Goal: Information Seeking & Learning: Learn about a topic

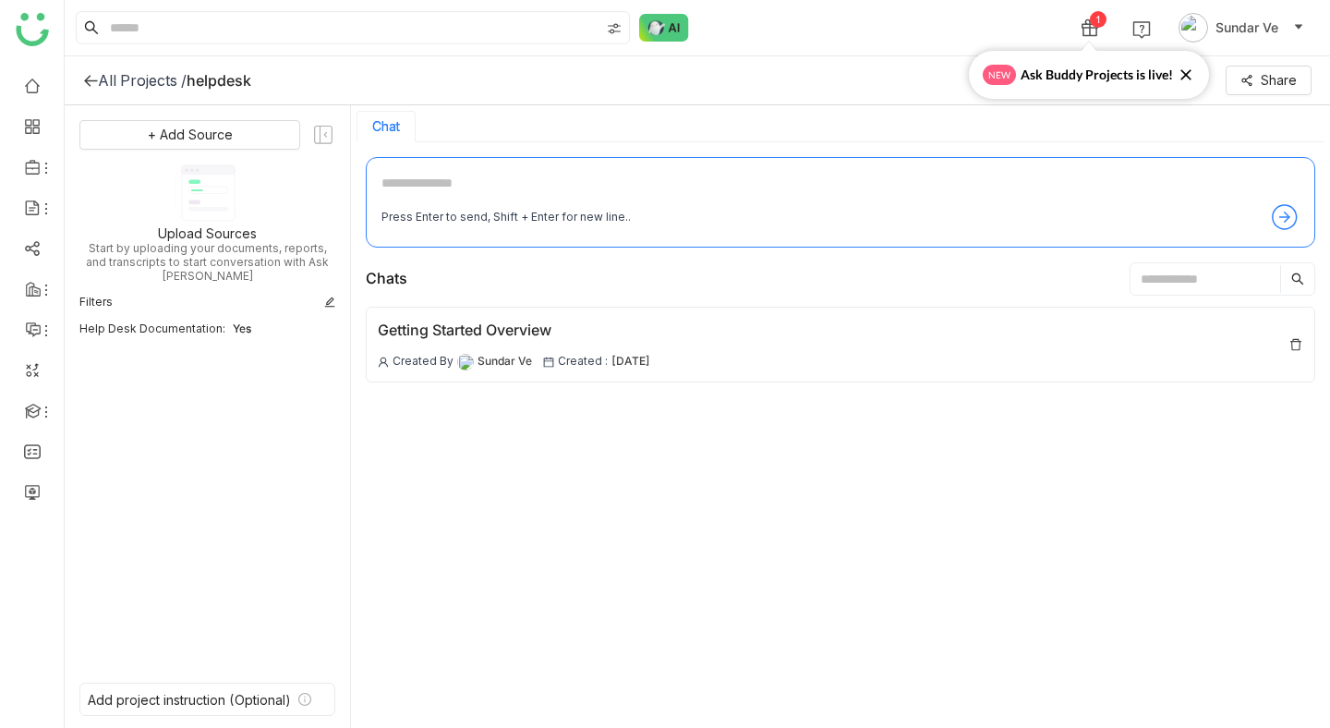
click at [331, 297] on icon at bounding box center [329, 302] width 11 height 11
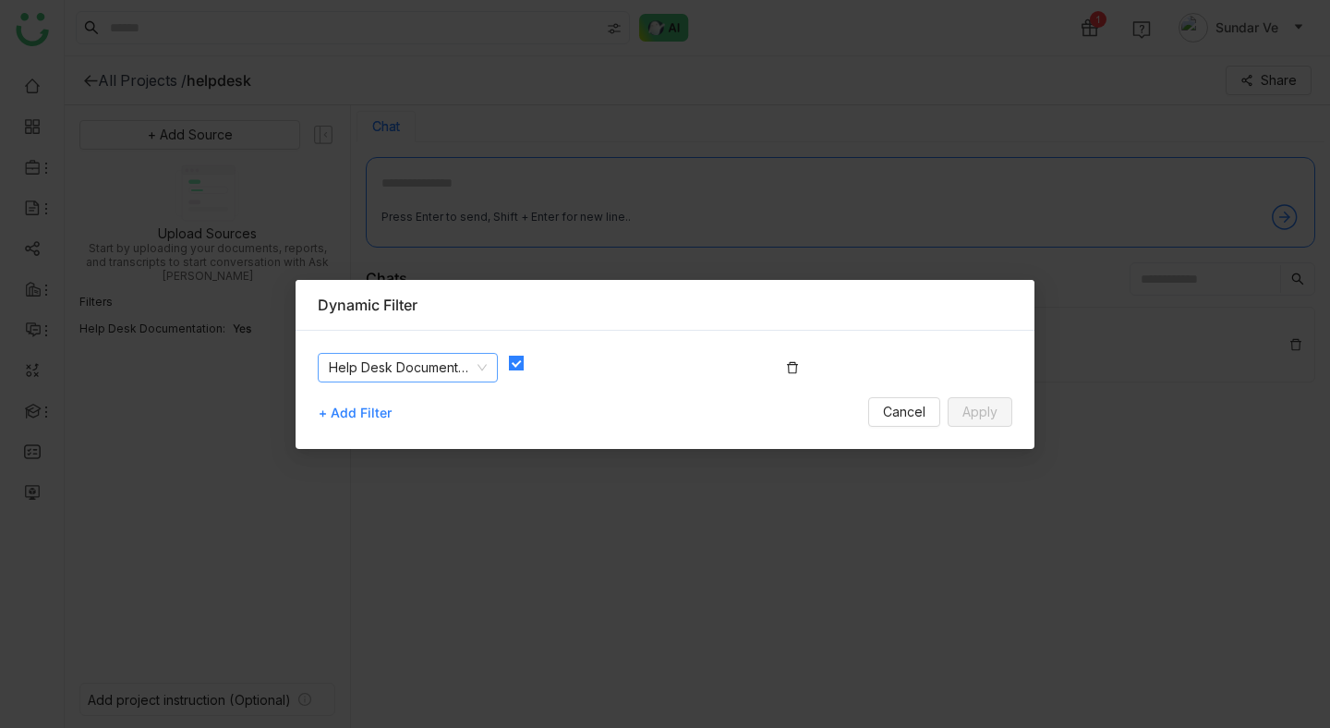
click at [465, 370] on nz-select-item "Help Desk Documentation" at bounding box center [408, 368] width 158 height 28
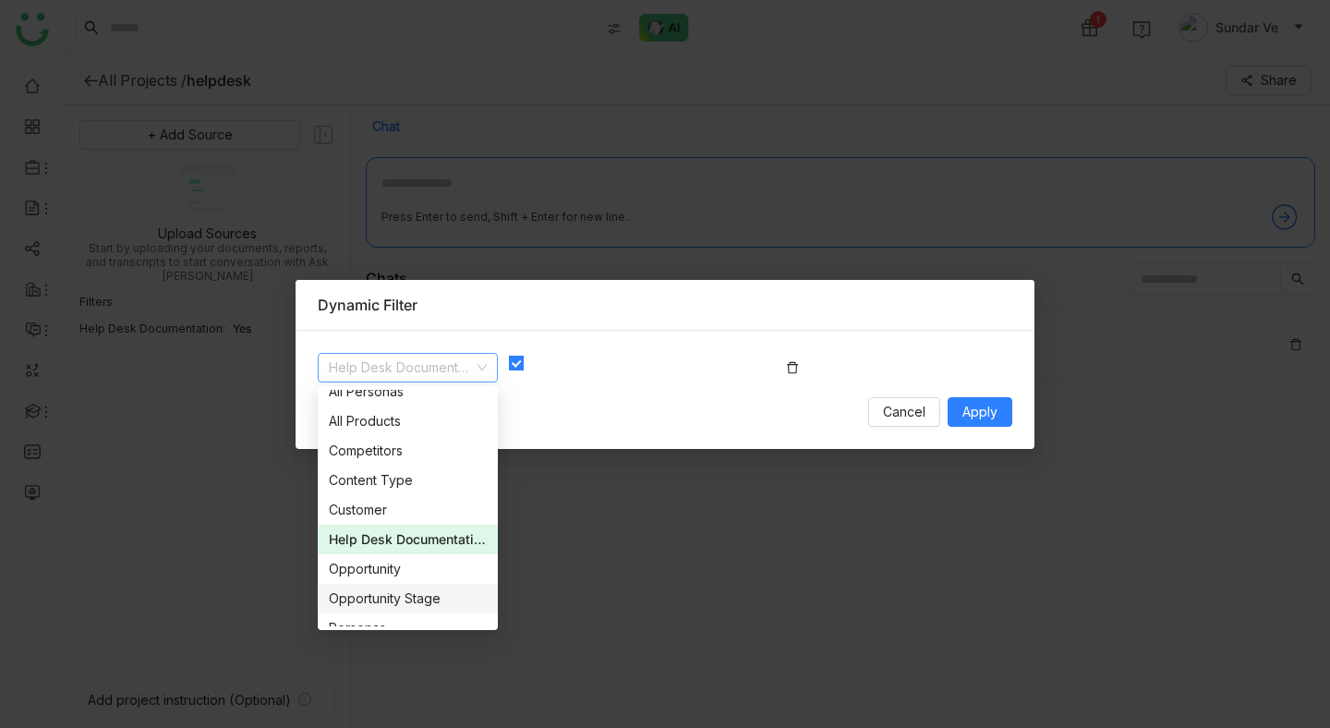
scroll to position [118, 0]
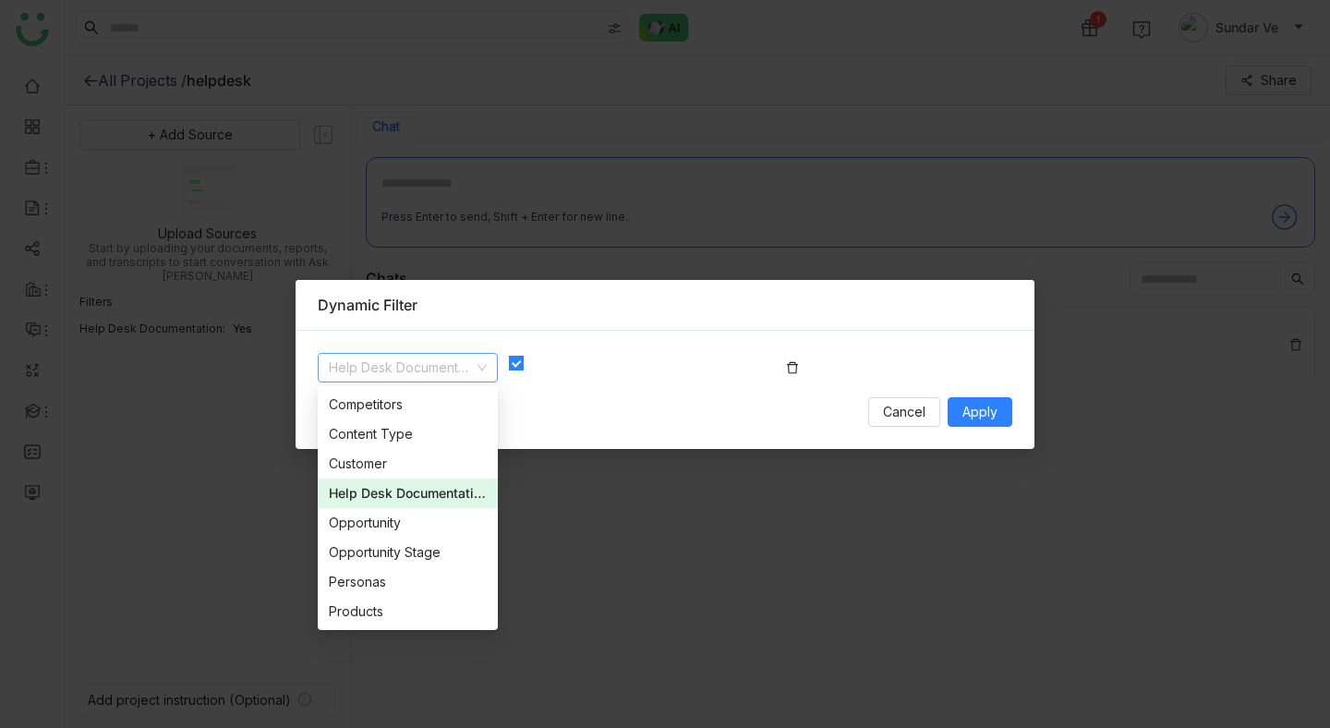
click at [629, 391] on div at bounding box center [647, 375] width 277 height 44
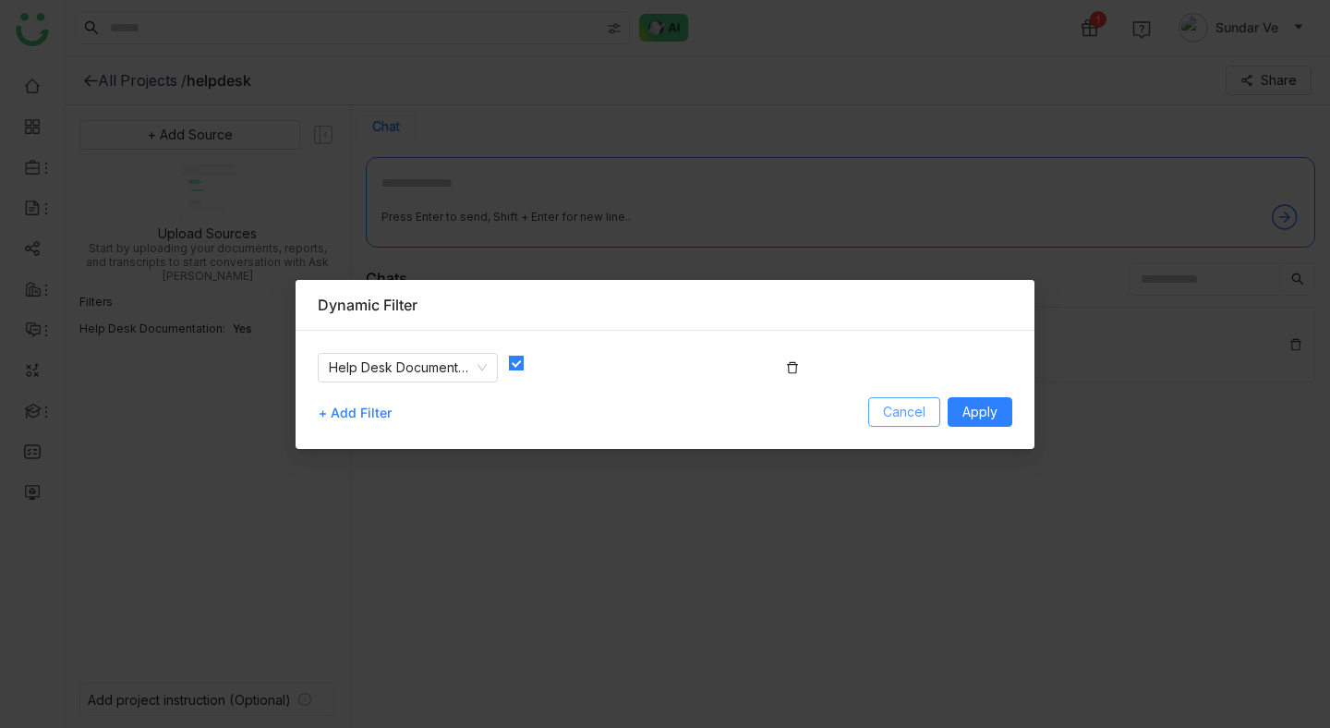
click at [911, 412] on span "Cancel" at bounding box center [904, 412] width 42 height 20
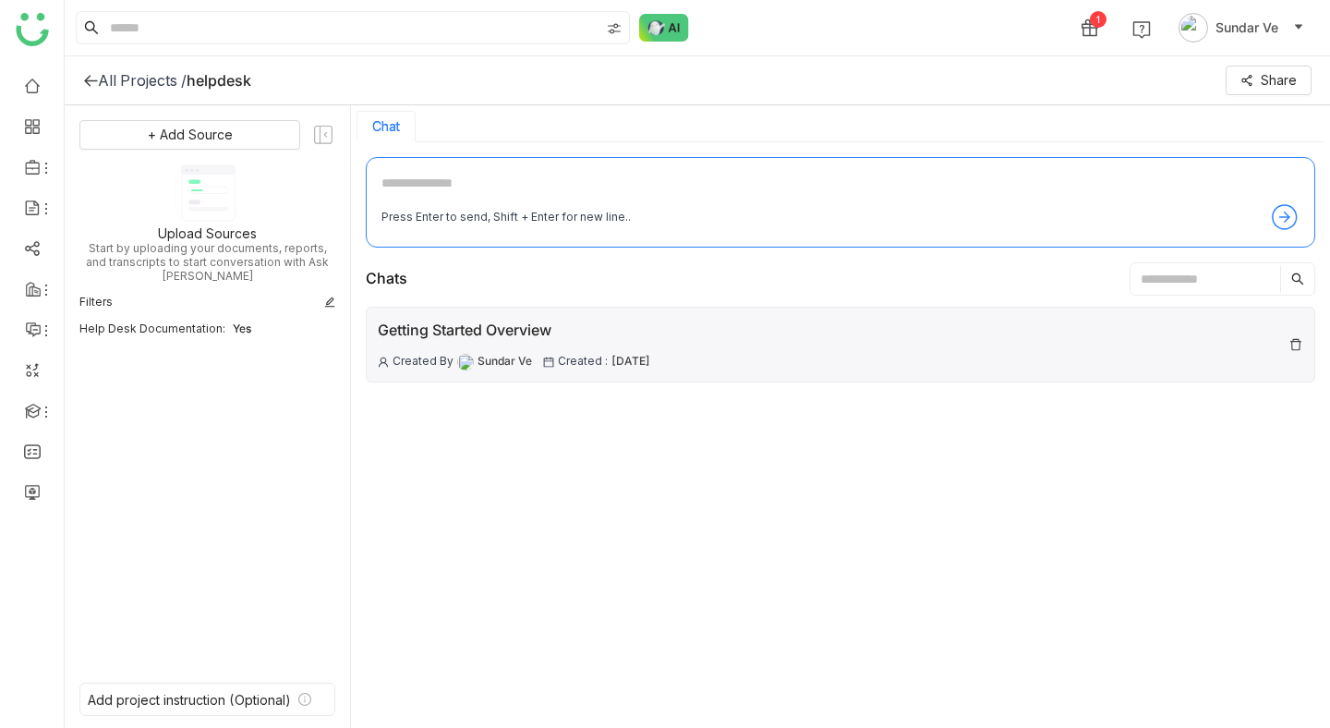
click at [485, 340] on div "Getting Started Overview" at bounding box center [514, 330] width 273 height 23
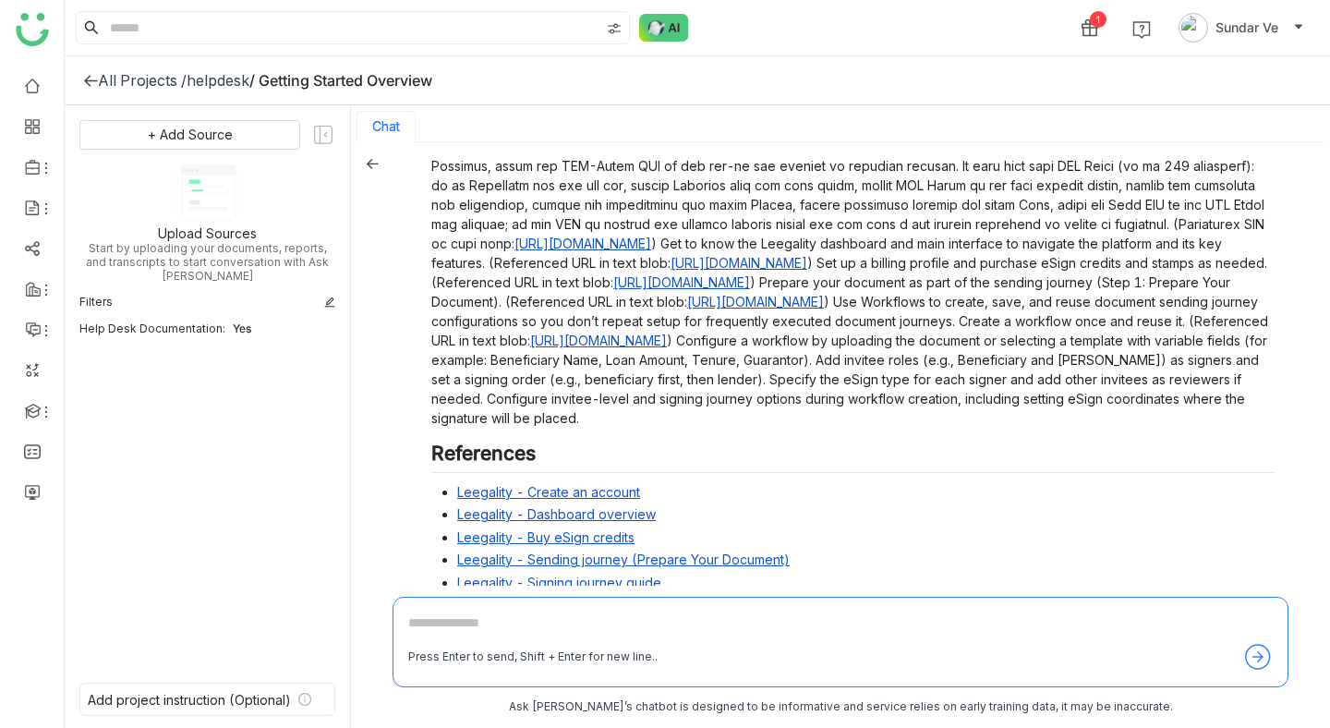
scroll to position [1197, 0]
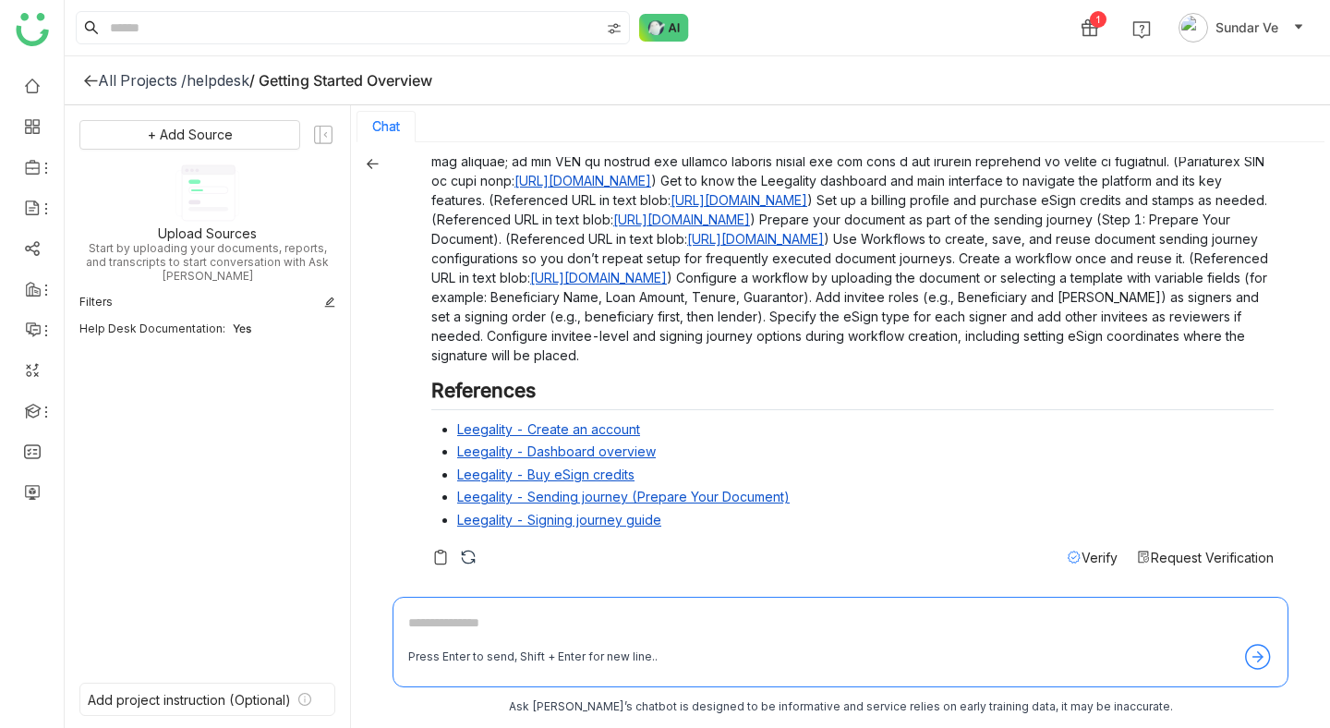
click at [582, 427] on link "Leegality - Create an account" at bounding box center [548, 429] width 183 height 16
click at [519, 623] on textarea at bounding box center [840, 628] width 865 height 30
click at [374, 158] on icon at bounding box center [372, 163] width 13 height 13
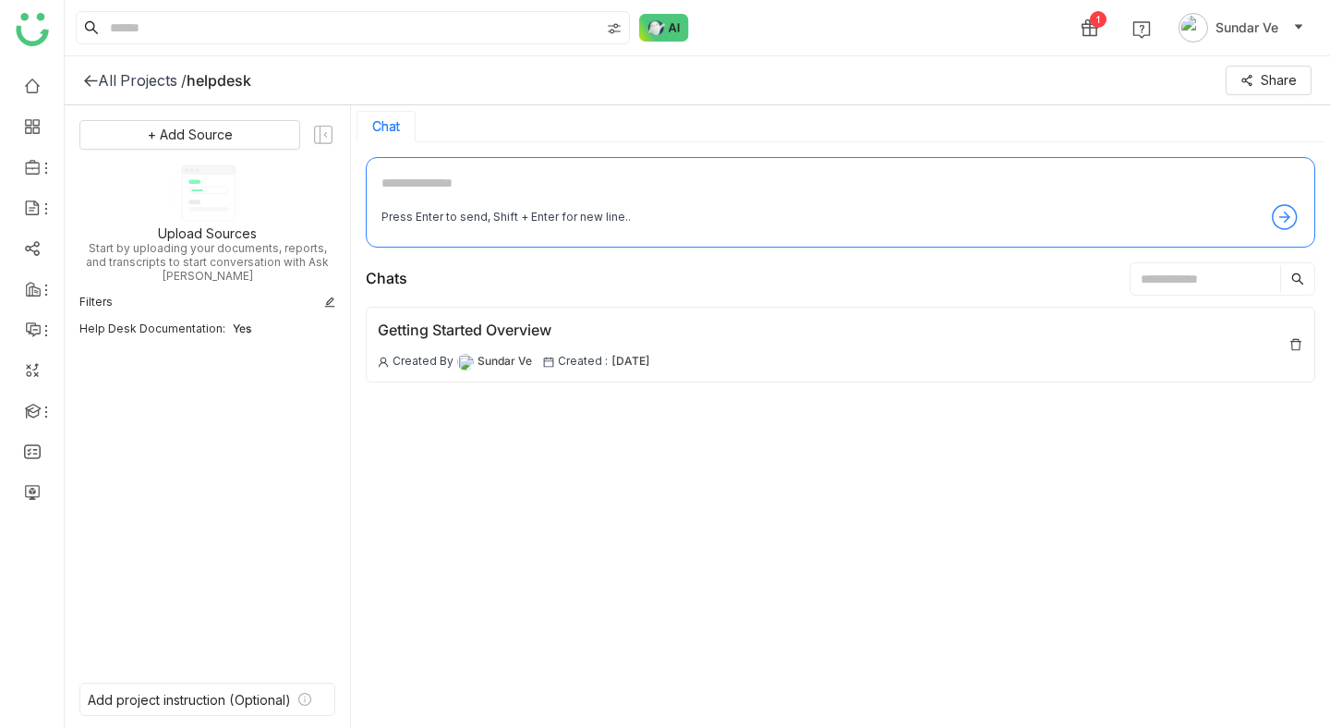
click at [455, 181] on textarea at bounding box center [841, 188] width 918 height 30
paste textarea "**********"
type textarea "**********"
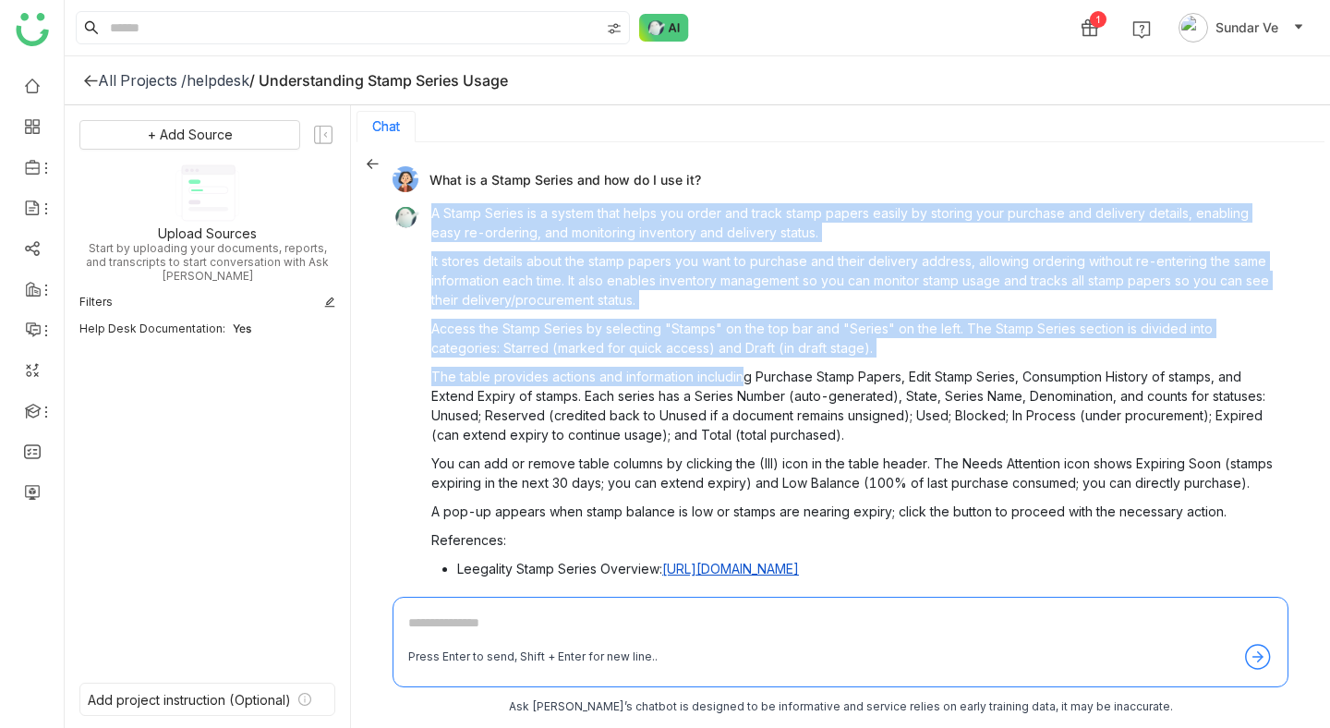
drag, startPoint x: 431, startPoint y: 205, endPoint x: 745, endPoint y: 382, distance: 359.5
click at [745, 382] on div "A Stamp Series is a system that helps you order and track stamp papers easily b…" at bounding box center [852, 440] width 843 height 475
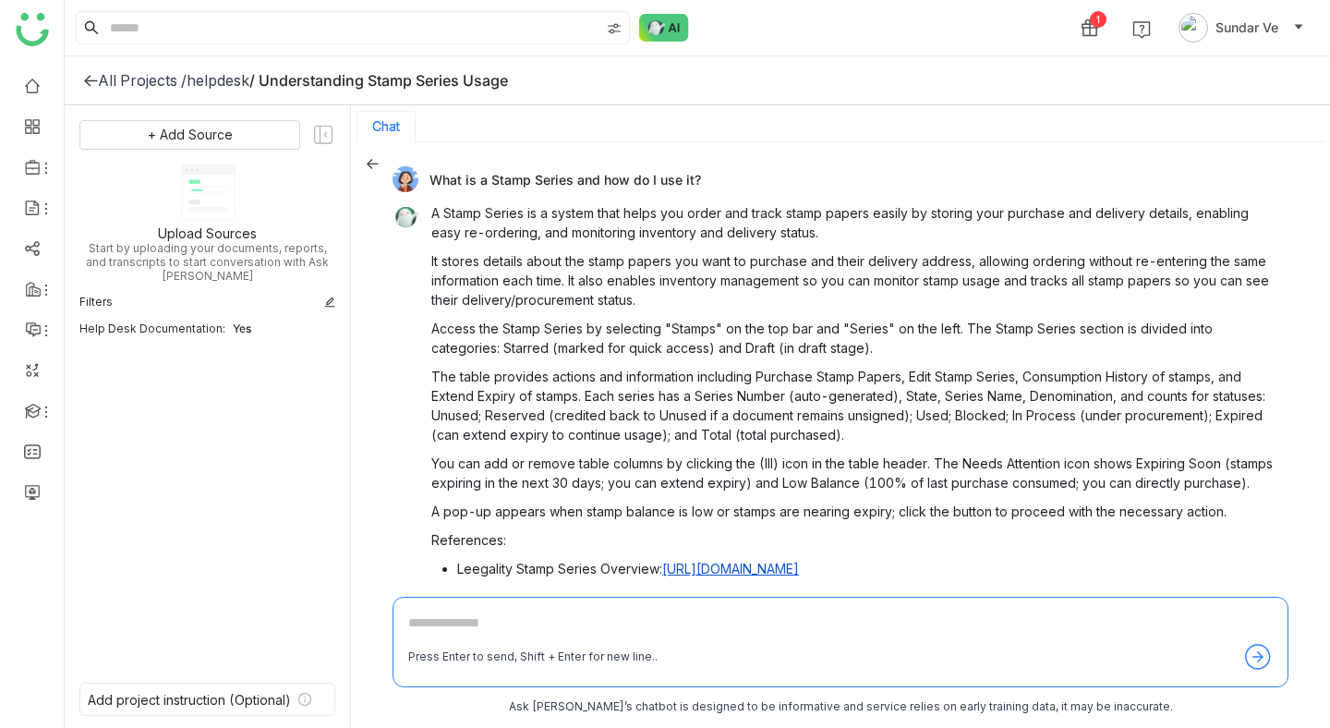
click at [760, 415] on p "The table provides actions and information including Purchase Stamp Papers, Edi…" at bounding box center [852, 406] width 843 height 78
